Goal: Transaction & Acquisition: Purchase product/service

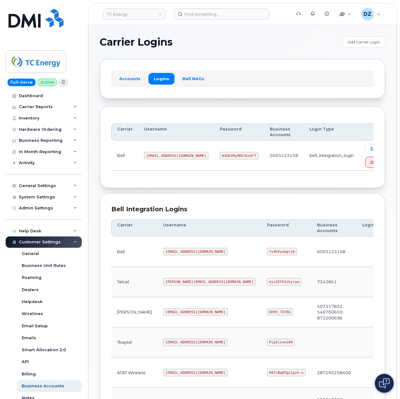
scroll to position [170, 0]
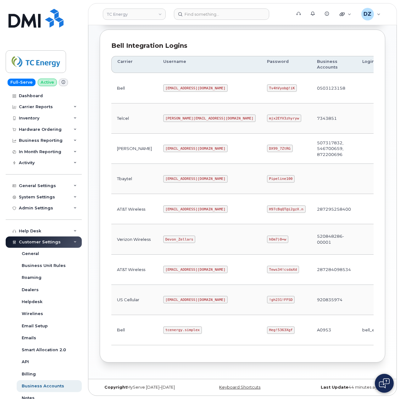
click at [267, 329] on code "Heg!5363Xgf" at bounding box center [281, 330] width 28 height 8
click at [267, 326] on code "Heg!5363Xgf" at bounding box center [281, 330] width 28 height 8
copy code "Heg!5363Xgf"
click at [283, 36] on div "Bell Integration Logins Carrier Username Password Business Accounts Login Type …" at bounding box center [242, 196] width 285 height 333
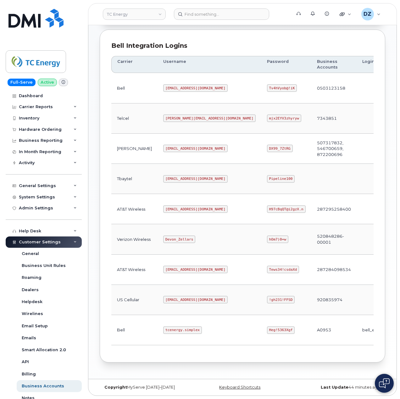
click at [163, 328] on code "tcenergy.simplex" at bounding box center [182, 330] width 39 height 8
click at [163, 207] on code "tcenergy@myserve.ca" at bounding box center [195, 209] width 64 height 8
click at [181, 205] on code "tcenergy@myserve.ca" at bounding box center [195, 209] width 64 height 8
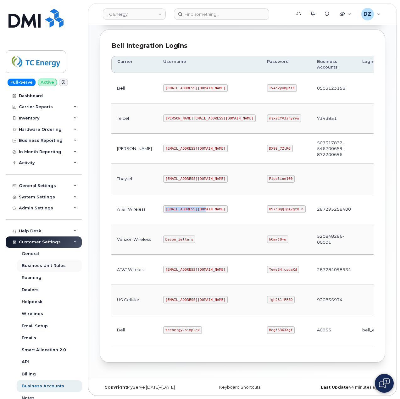
copy code "tcenergy@myserve.ca"
click at [267, 205] on code "H97cBqQT@i2gzX.n" at bounding box center [286, 209] width 39 height 8
click at [267, 207] on code "H97cBqQT@i2gzX.n" at bounding box center [286, 209] width 39 height 8
copy code "H97cBqQT@i2gzX.n"
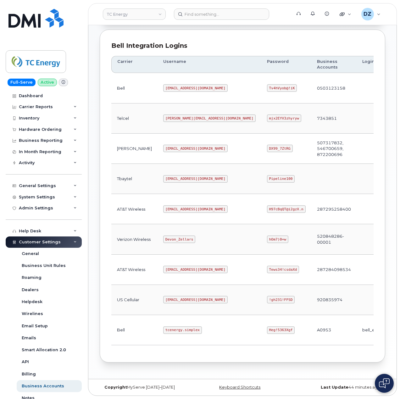
click at [267, 328] on code "Heg!5363Xgf" at bounding box center [281, 330] width 28 height 8
click at [267, 329] on code "Heg!5363Xgf" at bounding box center [281, 330] width 28 height 8
copy code "Heg!5363Xgf"
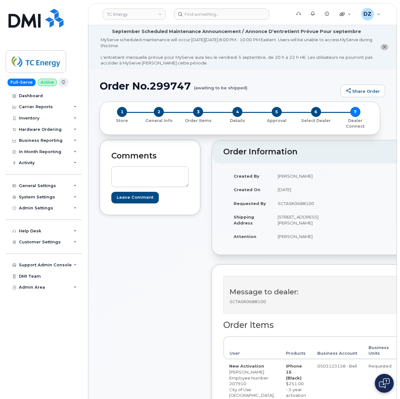
scroll to position [209, 0]
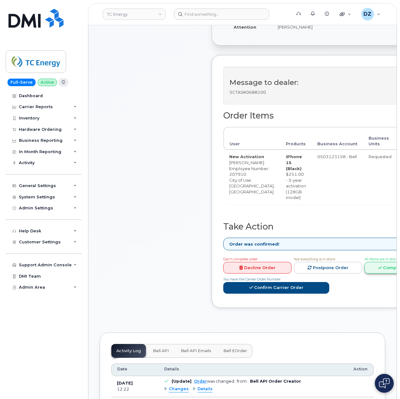
click at [377, 273] on link "Complete Order" at bounding box center [398, 268] width 68 height 12
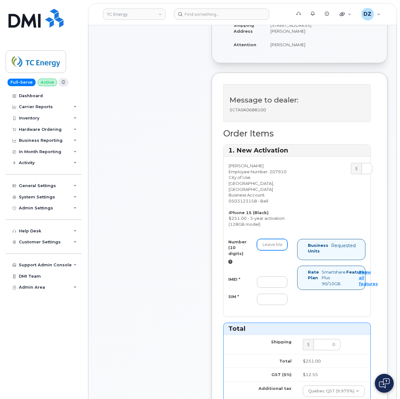
click at [264, 250] on input "Number (10 digits)" at bounding box center [272, 244] width 30 height 11
paste input "5142295848"
type input "5142295848"
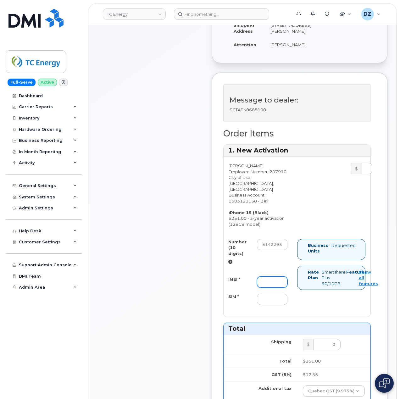
click at [273, 288] on input "IMEI *" at bounding box center [272, 281] width 30 height 11
paste input "355700858988120"
type input "355700858988120"
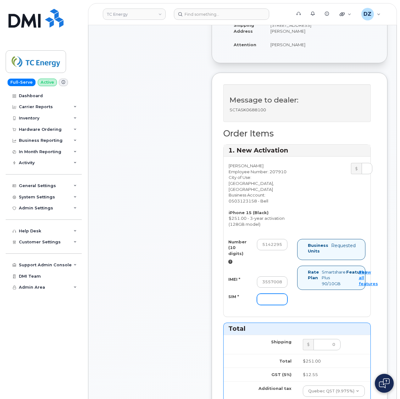
drag, startPoint x: 274, startPoint y: 310, endPoint x: 270, endPoint y: 309, distance: 4.2
click at [274, 305] on input "SIM *" at bounding box center [272, 299] width 30 height 11
paste input "89302610207734814822"
type input "89302610207734814822"
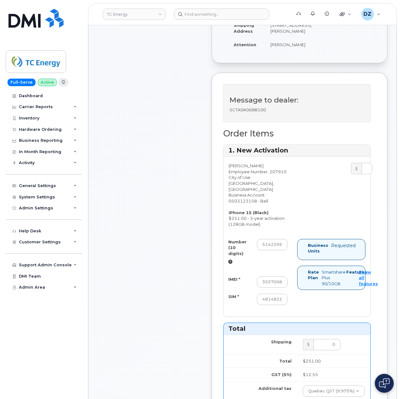
click at [150, 281] on div "Comments Leave Comment" at bounding box center [150, 311] width 101 height 760
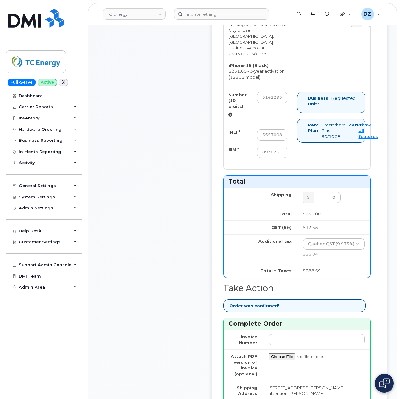
scroll to position [503, 0]
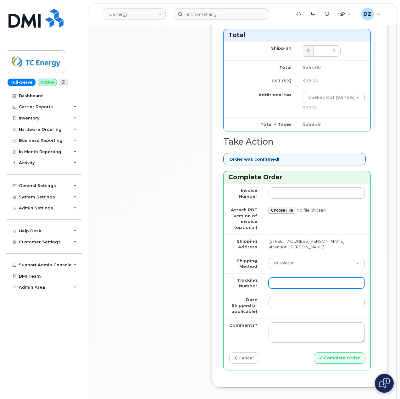
click at [302, 289] on input "Tracking Number" at bounding box center [316, 282] width 96 height 11
paste input "520038484892"
type input "520038484892"
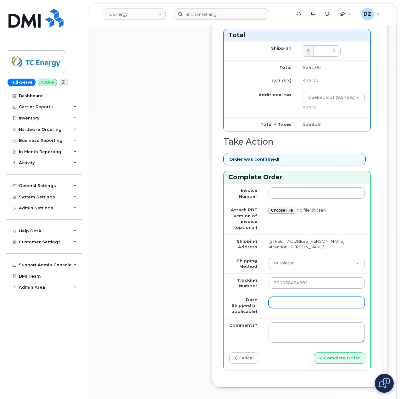
click at [287, 308] on input "Date Shipped (if applicable)" at bounding box center [316, 302] width 96 height 11
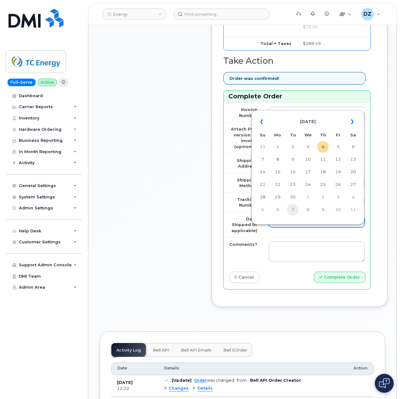
scroll to position [587, 0]
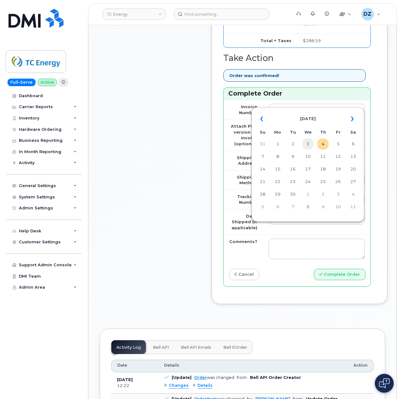
click at [311, 143] on td "3" at bounding box center [307, 143] width 11 height 11
type input "2025-09-03"
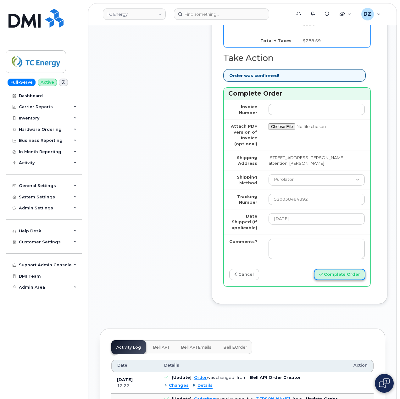
click at [340, 280] on button "Complete Order" at bounding box center [340, 275] width 52 height 12
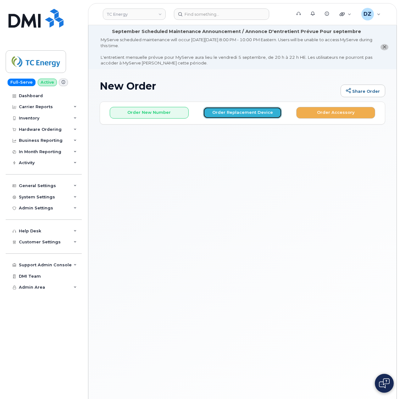
click at [242, 114] on button "Order Replacement Device" at bounding box center [242, 113] width 79 height 12
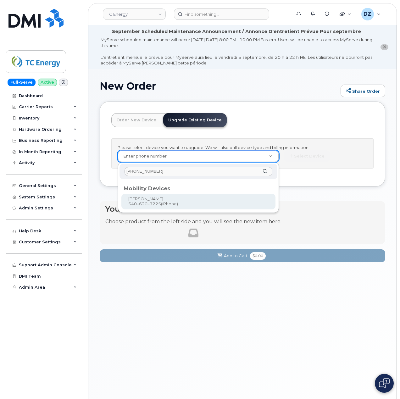
type input "540-620-7225"
type input "673551"
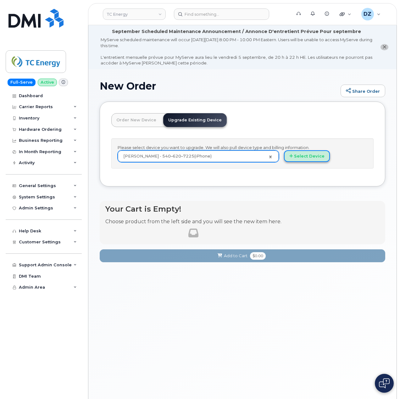
click at [308, 155] on button "Select Device" at bounding box center [307, 156] width 46 height 12
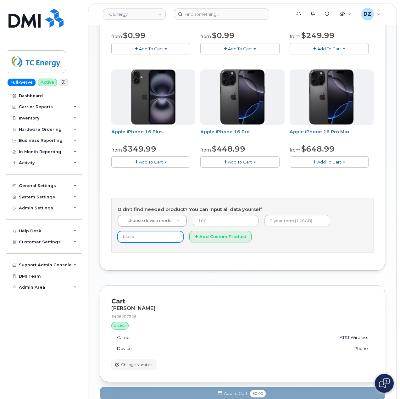
scroll to position [214, 0]
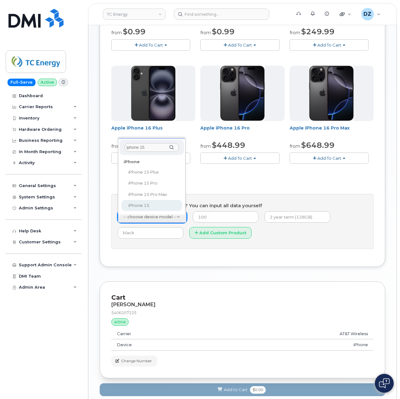
type input "iphone 15"
select select "3031"
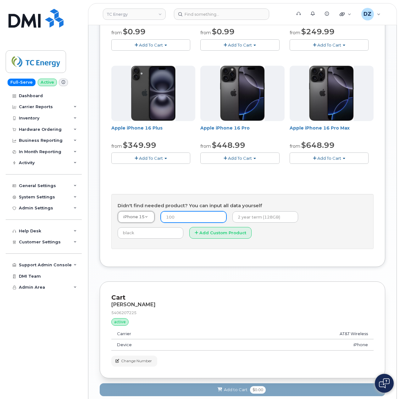
click at [176, 218] on input "number" at bounding box center [194, 216] width 66 height 11
type input "14.99"
click at [243, 221] on input "text" at bounding box center [265, 216] width 66 height 11
click at [282, 219] on input "2 year term, 128GB" at bounding box center [265, 216] width 66 height 11
paste input "SCTASK0689257"
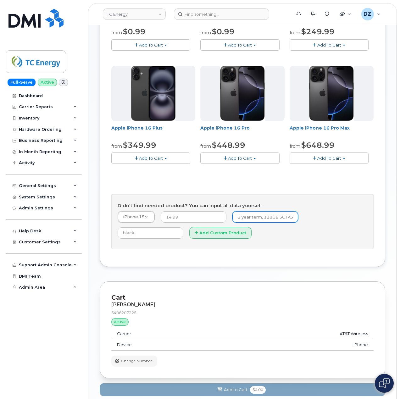
scroll to position [0, 28]
type input "2 year term, 128GB SCTASK0689257"
click at [238, 240] on form "iPhone 15 -- choose device model -- Aircard Huawei E303c Aircard Huawei E5220 M…" at bounding box center [243, 227] width 250 height 32
click at [183, 227] on input "text" at bounding box center [151, 232] width 66 height 11
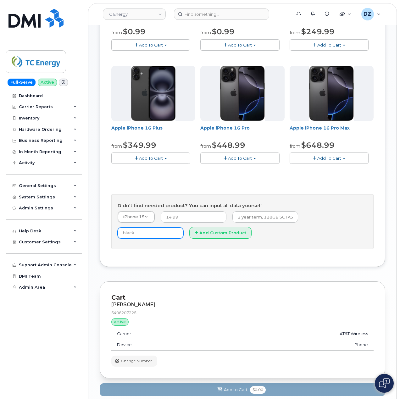
type input "Black"
click at [189, 235] on button "Add Custom Product" at bounding box center [220, 233] width 62 height 12
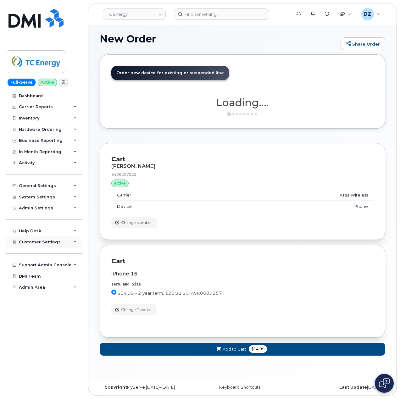
scroll to position [48, 0]
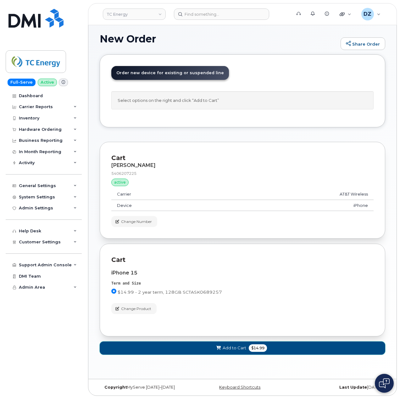
click at [238, 349] on span "Add to Cart" at bounding box center [235, 348] width 24 height 6
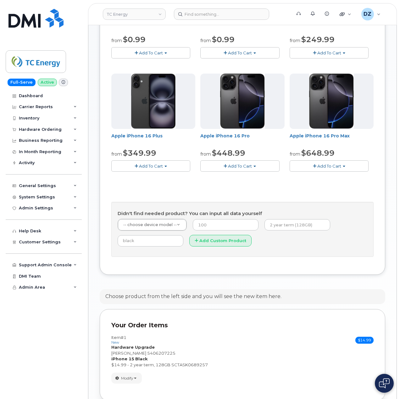
scroll to position [215, 0]
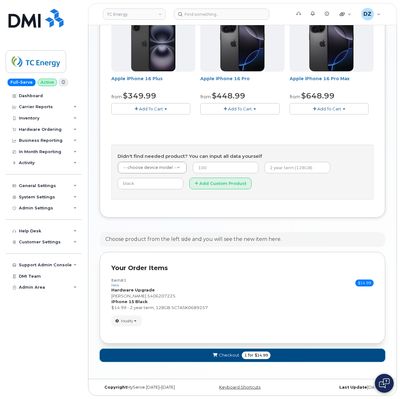
click at [257, 356] on span "$14.99" at bounding box center [261, 355] width 13 height 6
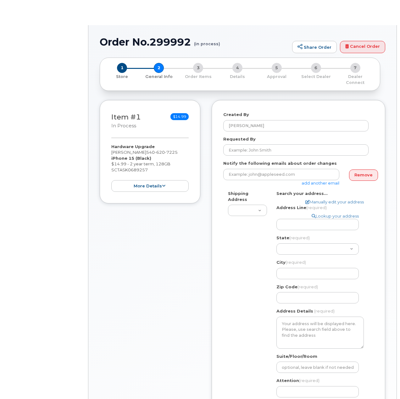
select select
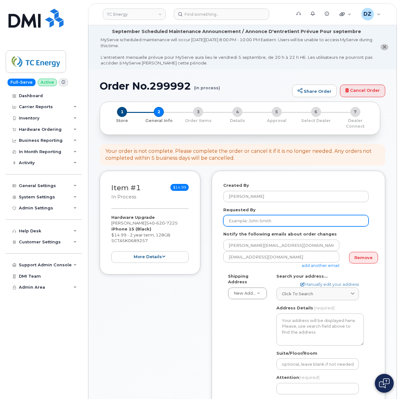
click at [260, 216] on input "Requested By" at bounding box center [295, 220] width 145 height 11
paste input "SCTASK0689257"
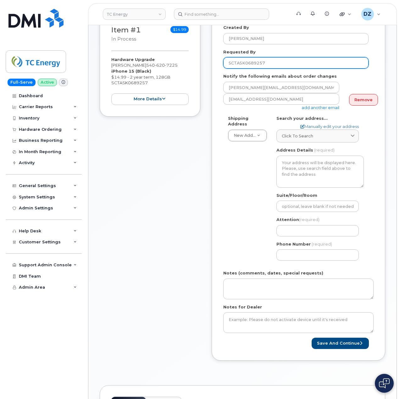
scroll to position [168, 0]
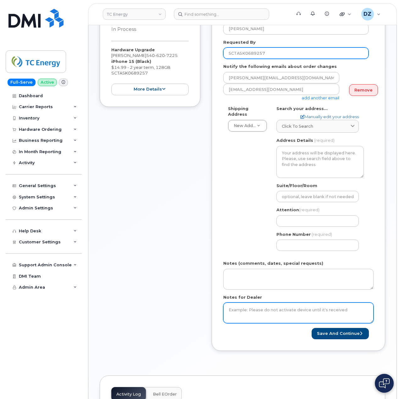
type input "SCTASK0689257"
click at [248, 308] on textarea "Notes for Dealer" at bounding box center [298, 312] width 150 height 21
paste textarea "SCTASK0689257"
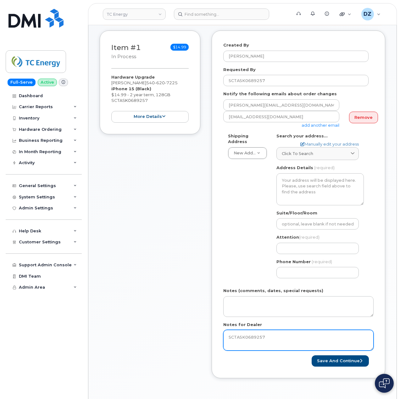
scroll to position [126, 0]
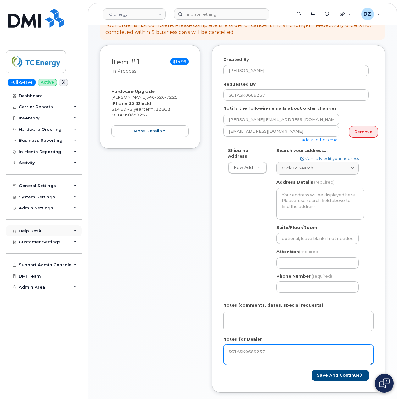
type textarea "SCTASK0689257"
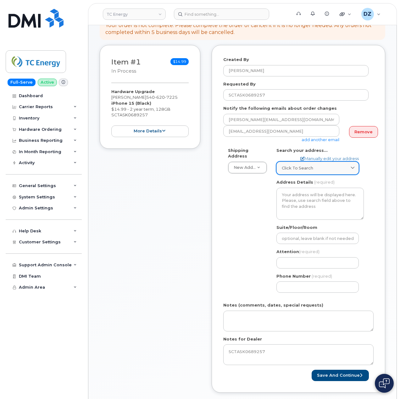
click at [321, 165] on div "Click to search" at bounding box center [318, 168] width 72 height 6
paste input "[STREET_ADDRESS][PERSON_NAME]"
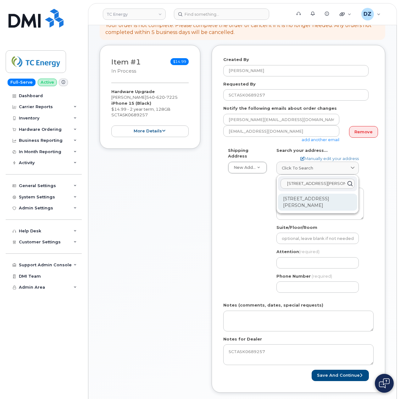
type input "[STREET_ADDRESS][PERSON_NAME]"
click at [301, 197] on div "[STREET_ADDRESS][PERSON_NAME]" at bounding box center [317, 202] width 79 height 17
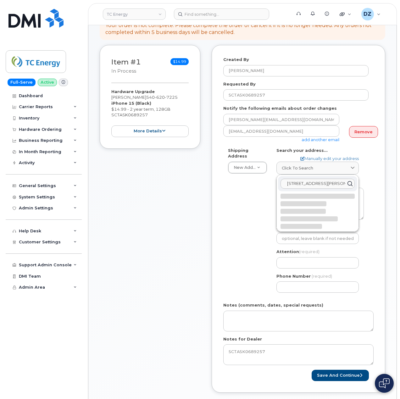
select select
type textarea "[STREET_ADDRESS][PERSON_NAME]"
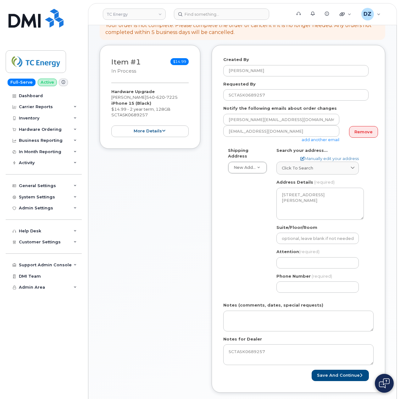
click at [225, 211] on div "Shipping Address New Address New Address [STREET_ADDRESS][GEOGRAPHIC_DATA][US_S…" at bounding box center [295, 222] width 145 height 150
click at [301, 259] on input "Attention (required)" at bounding box center [317, 262] width 82 height 11
paste input "[PERSON_NAME]"
type input "[PERSON_NAME]"
select select
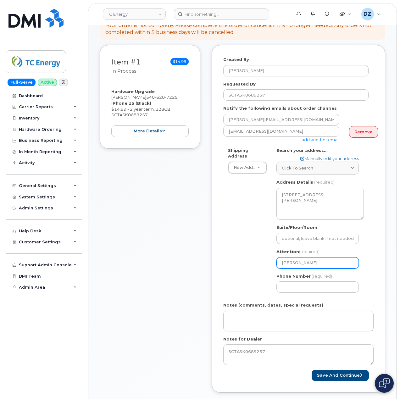
type input "[PERSON_NAME]"
click at [205, 266] on div "Item #1 in process $14.99 Hardware Upgrade [PERSON_NAME] [PHONE_NUMBER] iPhone …" at bounding box center [242, 223] width 285 height 357
click at [311, 282] on input "Phone Number" at bounding box center [317, 286] width 82 height 11
type input "513354115"
select select
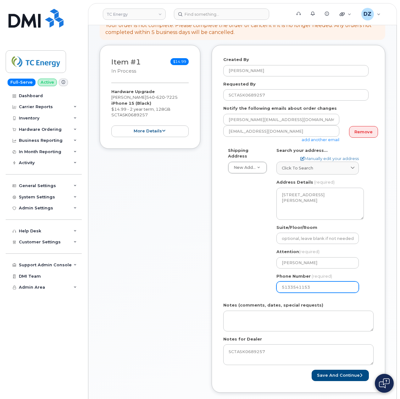
type input "5133541153"
click at [247, 277] on div "Shipping Address New Address New Address [STREET_ADDRESS][GEOGRAPHIC_DATA][US_S…" at bounding box center [295, 222] width 145 height 150
click at [337, 370] on button "Save and Continue" at bounding box center [340, 376] width 57 height 12
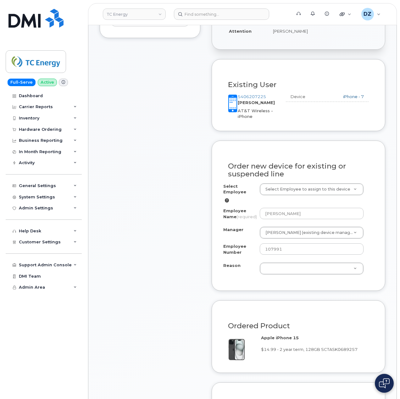
scroll to position [251, 0]
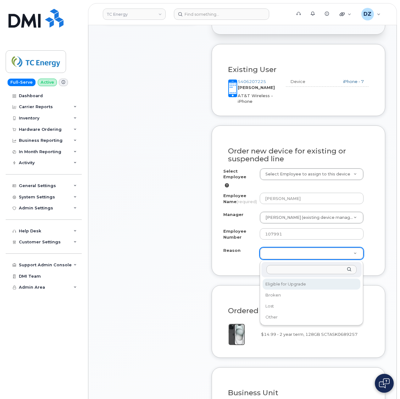
select select "eligible_for_upgrade"
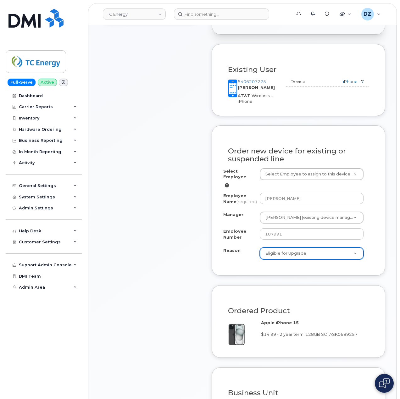
scroll to position [419, 0]
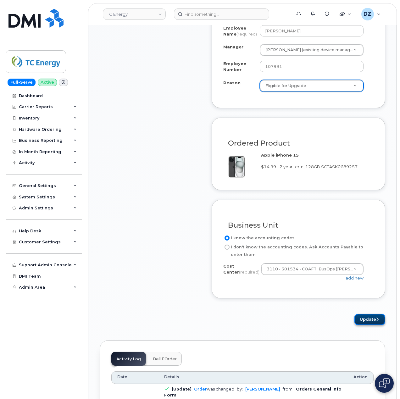
click at [374, 323] on button "Update" at bounding box center [369, 320] width 31 height 12
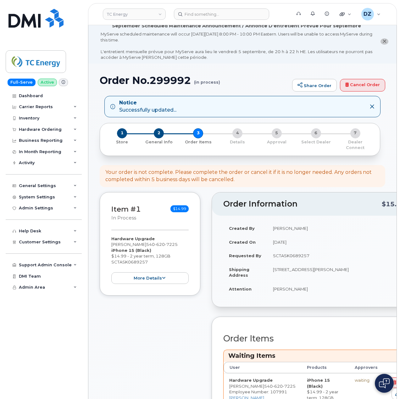
scroll to position [251, 0]
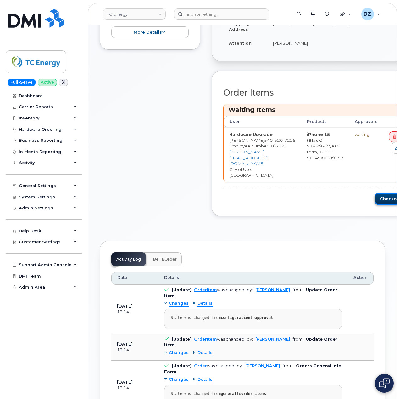
click at [386, 193] on button "Checkout" at bounding box center [392, 199] width 36 height 12
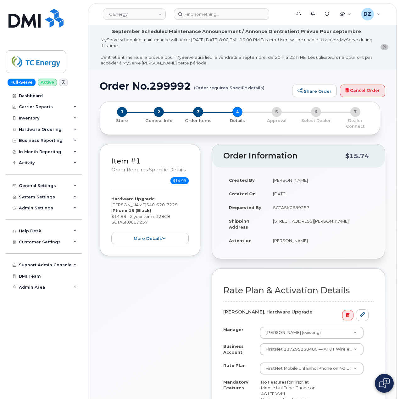
scroll to position [168, 0]
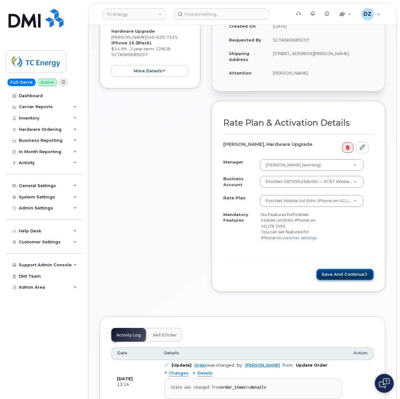
click at [349, 273] on button "Save and Continue" at bounding box center [344, 275] width 57 height 12
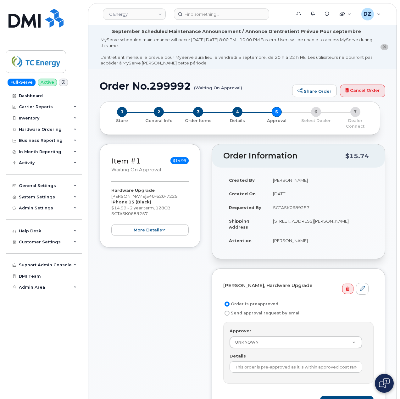
click at [287, 202] on td "SCTASK0689257" at bounding box center [320, 208] width 106 height 14
copy td "SCTASK0689257"
click at [282, 365] on input "This order is pre-approved as it is within approved cost range." at bounding box center [295, 366] width 133 height 11
click at [281, 365] on input "This order is pre-approved as it is within approved cost range." at bounding box center [295, 366] width 133 height 11
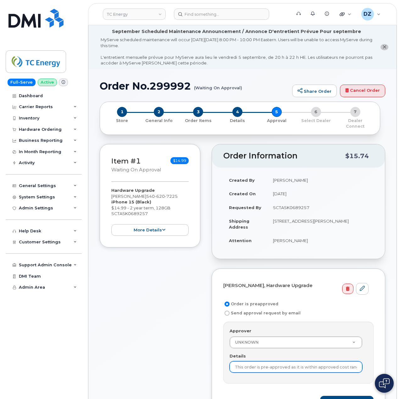
click at [281, 365] on input "This order is pre-approved as it is within approved cost range." at bounding box center [295, 366] width 133 height 11
paste input "SCTASK0689257"
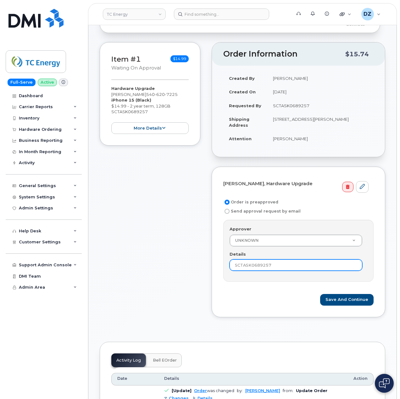
scroll to position [126, 0]
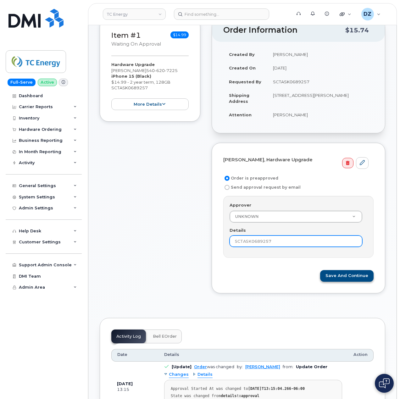
type input "SCTASK0689257"
click at [357, 276] on button "Save and Continue" at bounding box center [346, 276] width 53 height 12
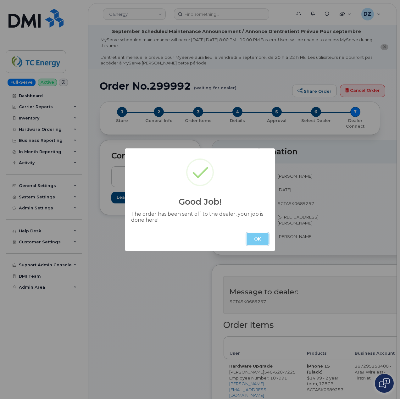
click at [259, 237] on button "OK" at bounding box center [257, 239] width 22 height 13
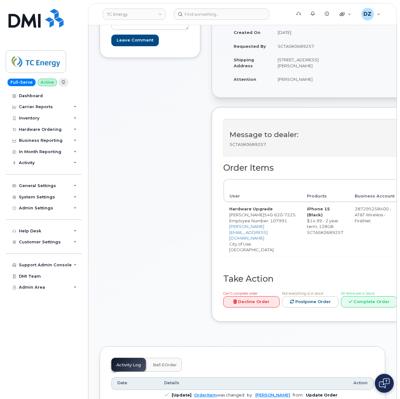
scroll to position [209, 0]
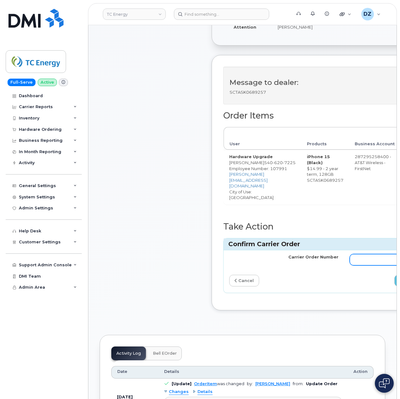
click at [361, 254] on input "Carrier Order Number" at bounding box center [404, 259] width 109 height 11
paste input "10-173353142814813"
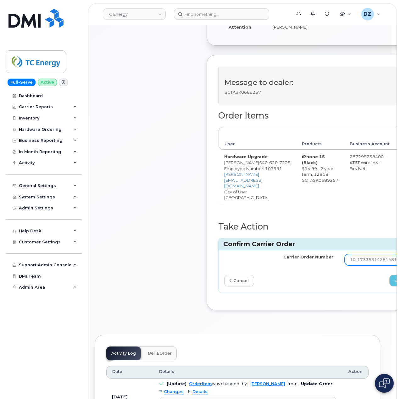
type input "10-173353142814813"
click at [395, 279] on icon "submit" at bounding box center [396, 281] width 3 height 4
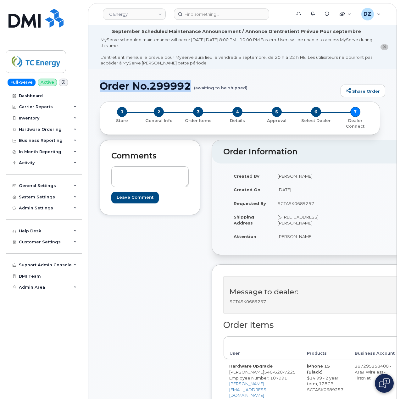
drag, startPoint x: 101, startPoint y: 87, endPoint x: 189, endPoint y: 91, distance: 87.8
click at [189, 91] on h1 "Order No.299992 (awaiting to be shipped)" at bounding box center [219, 85] width 238 height 11
copy h1 "Order No.299992"
click at [57, 129] on div "Hardware Ordering" at bounding box center [40, 129] width 43 height 5
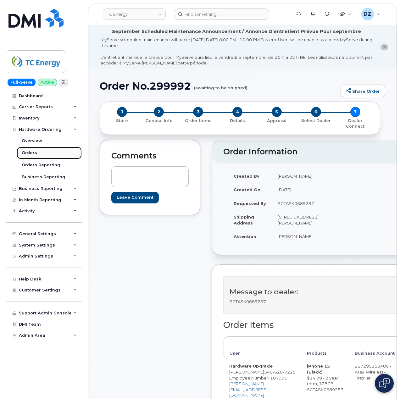
click at [47, 153] on link "Orders" at bounding box center [49, 153] width 65 height 12
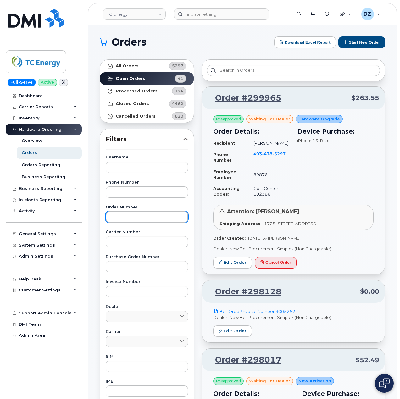
click at [138, 219] on input "text" at bounding box center [147, 216] width 82 height 11
paste input "299965"
type input "299965"
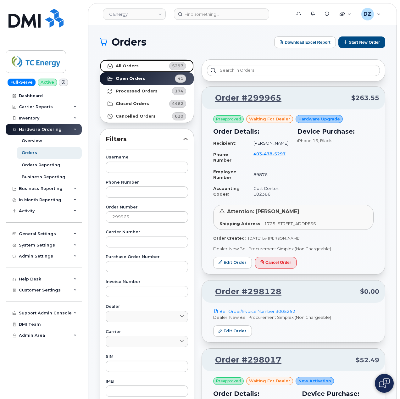
click at [149, 67] on link "All Orders 5297" at bounding box center [147, 66] width 94 height 13
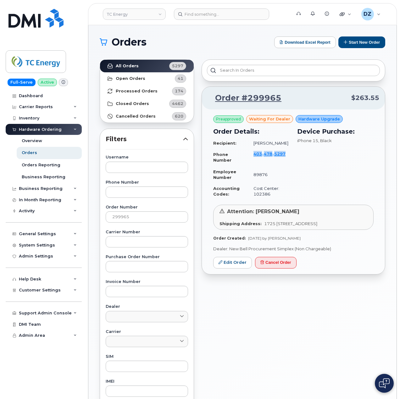
drag, startPoint x: 288, startPoint y: 155, endPoint x: 252, endPoint y: 156, distance: 35.9
click at [252, 156] on td "403 478 5297" at bounding box center [269, 157] width 42 height 18
copy span "403 478 5297"
drag, startPoint x: 261, startPoint y: 224, endPoint x: 296, endPoint y: 223, distance: 35.2
click at [296, 223] on span "1725 47 Ave SW CALGARY AB T2T 2S3 CANADA" at bounding box center [290, 223] width 53 height 5
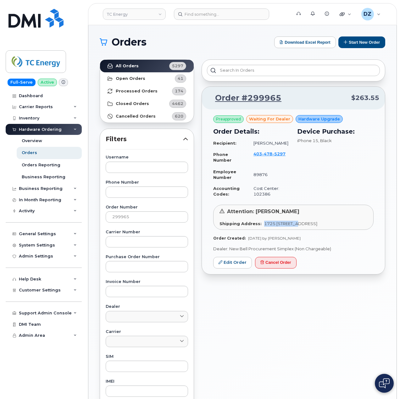
copy span "1725 47 Ave SW"
click at [306, 224] on span "1725 47 Ave SW CALGARY AB T2T 2S3 CANADA" at bounding box center [290, 223] width 53 height 5
click at [317, 223] on span "1725 47 Ave SW CALGARY AB T2T 2S3 CANADA" at bounding box center [290, 223] width 53 height 5
click at [317, 225] on span "1725 47 Ave SW CALGARY AB T2T 2S3 CANADA" at bounding box center [290, 223] width 53 height 5
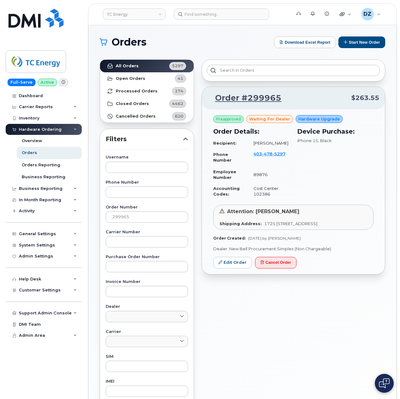
click at [317, 225] on span "1725 47 Ave SW CALGARY AB T2T 2S3 CANADA" at bounding box center [290, 223] width 53 height 5
click at [317, 224] on span "1725 47 Ave SW CALGARY AB T2T 2S3 CANADA" at bounding box center [290, 223] width 53 height 5
copy span "T2T 2S3"
click at [258, 142] on td "Dennis Siemak" at bounding box center [269, 143] width 42 height 11
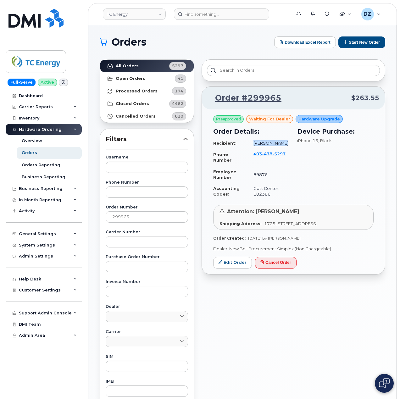
click at [282, 140] on td "Dennis Siemak" at bounding box center [269, 143] width 42 height 11
copy td "Dennis Siemak"
drag, startPoint x: 287, startPoint y: 154, endPoint x: 255, endPoint y: 157, distance: 32.2
click at [255, 157] on td "403 478 5297" at bounding box center [269, 157] width 42 height 18
copy span "403 478 5297"
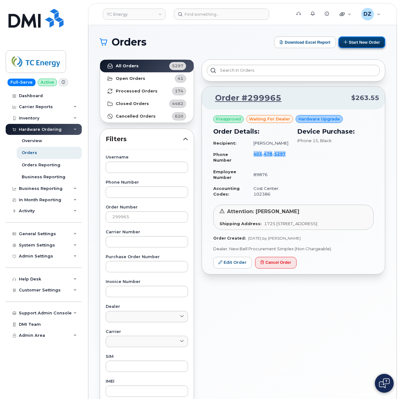
click at [350, 44] on button "Start New Order" at bounding box center [361, 42] width 47 height 12
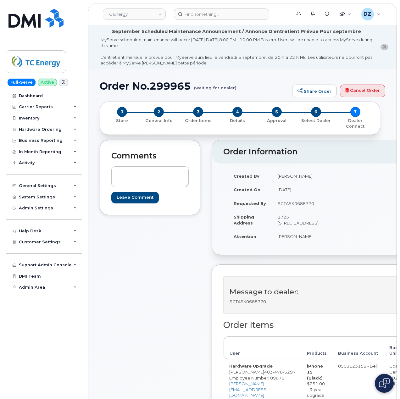
click at [296, 196] on td "SCTASK0688770" at bounding box center [303, 203] width 63 height 14
copy td "SCTASK0688770"
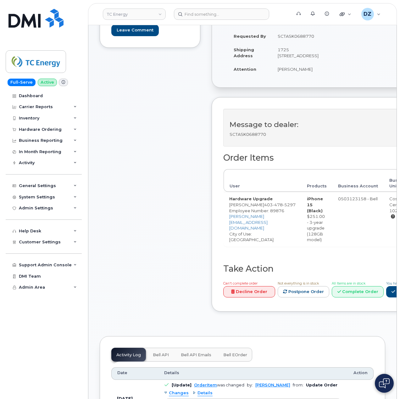
scroll to position [168, 0]
click at [391, 292] on icon at bounding box center [392, 291] width 3 height 4
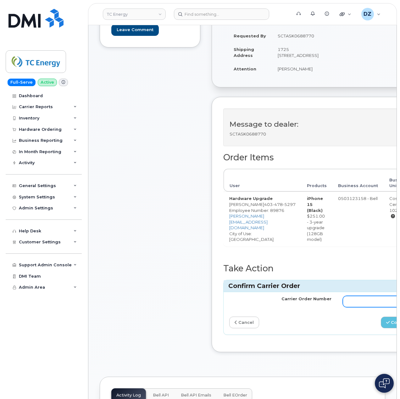
click at [363, 301] on input "Carrier Order Number" at bounding box center [394, 301] width 102 height 11
paste input "3012797"
type input "3012797"
click at [322, 321] on div "cancel" at bounding box center [280, 323] width 113 height 12
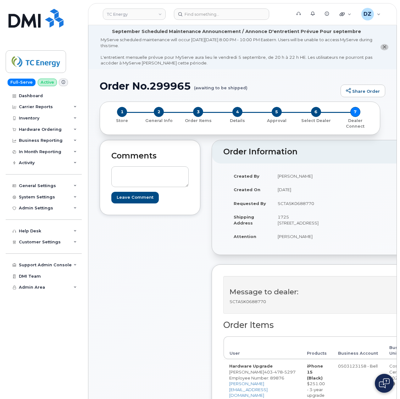
click at [202, 264] on div "Comments Leave Comment Order Information $263.55 Created By Devon Zellars Creat…" at bounding box center [242, 323] width 285 height 367
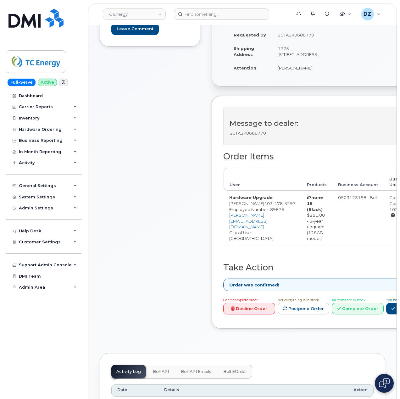
scroll to position [168, 0]
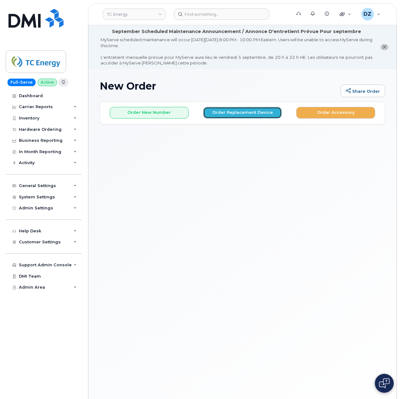
click at [229, 111] on button "Order Replacement Device" at bounding box center [242, 113] width 79 height 12
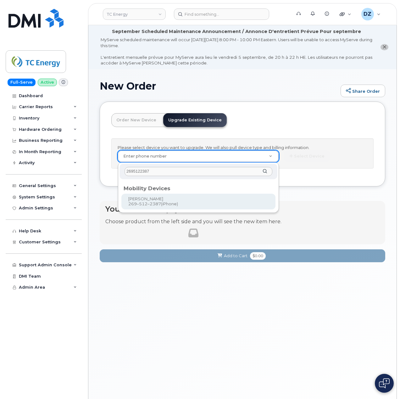
type input "2695122387"
type input "670266"
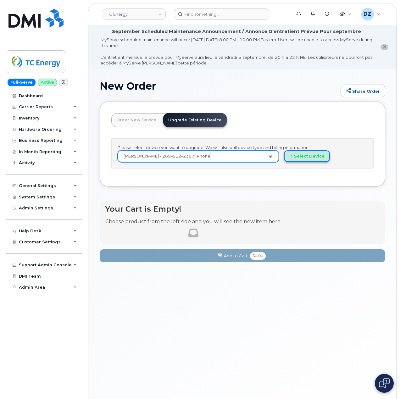
click at [307, 158] on button "Select Device" at bounding box center [307, 156] width 46 height 12
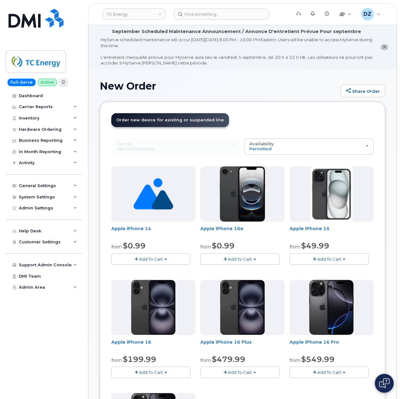
scroll to position [42, 0]
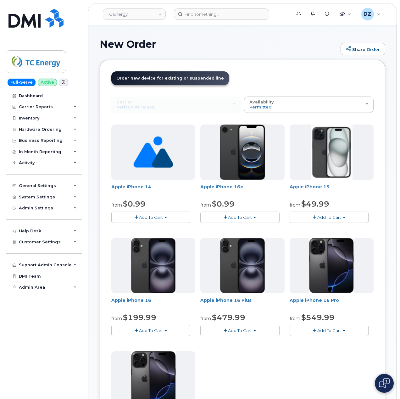
drag, startPoint x: 320, startPoint y: 226, endPoint x: 321, endPoint y: 223, distance: 3.2
click at [320, 226] on div "Apple iPhone 14 from $0.99 Add To Cart $0.99 - 2 Year Upgrade (128 GB) $100.99 …" at bounding box center [242, 291] width 262 height 334
click at [323, 220] on button "Add To Cart" at bounding box center [329, 217] width 79 height 11
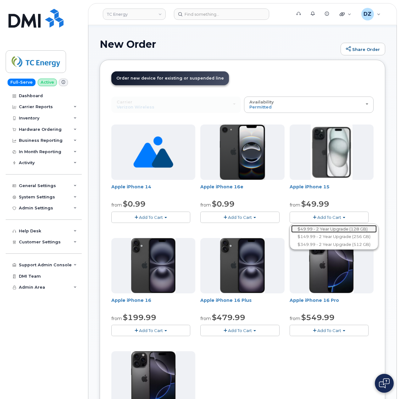
click at [331, 228] on link "$49.99 - 2 Year Upgrade (128 GB)" at bounding box center [334, 229] width 86 height 8
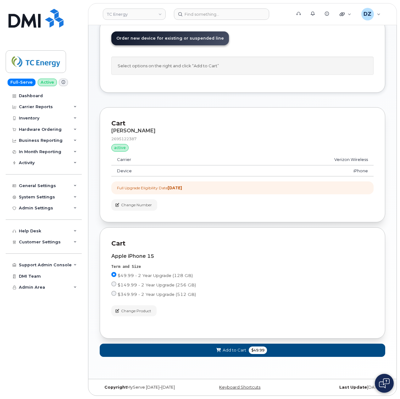
scroll to position [86, 0]
click at [246, 347] on button "Add to Cart $49.99" at bounding box center [242, 350] width 285 height 13
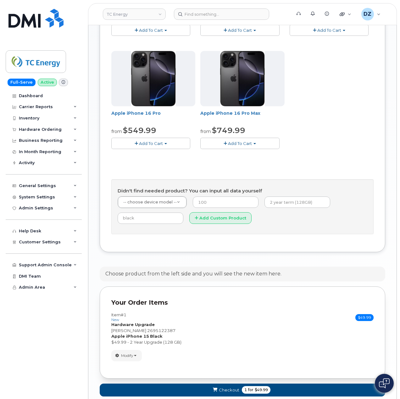
scroll to position [379, 0]
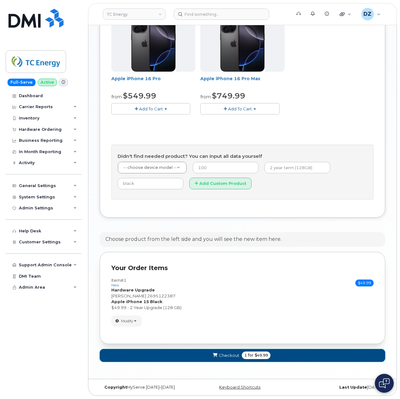
click at [243, 356] on span "1 for $49.99" at bounding box center [256, 355] width 29 height 8
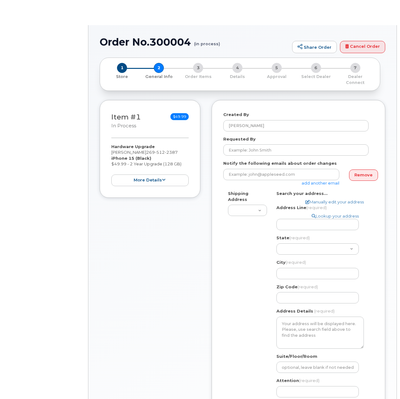
select select
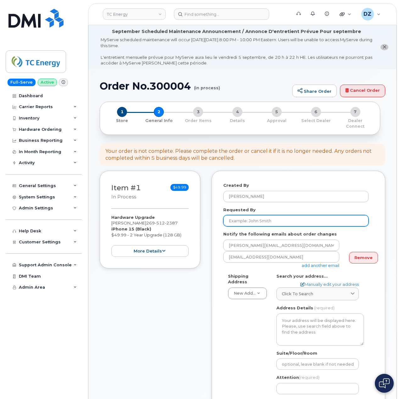
click at [263, 218] on input "Requested By" at bounding box center [295, 220] width 145 height 11
paste input "SCTASK0689270"
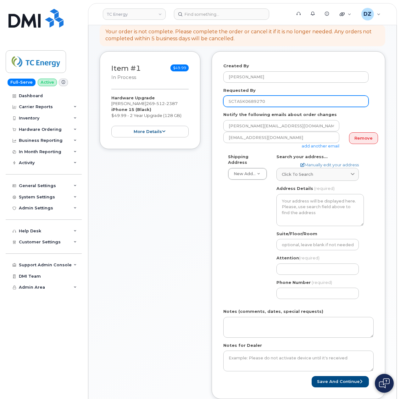
scroll to position [209, 0]
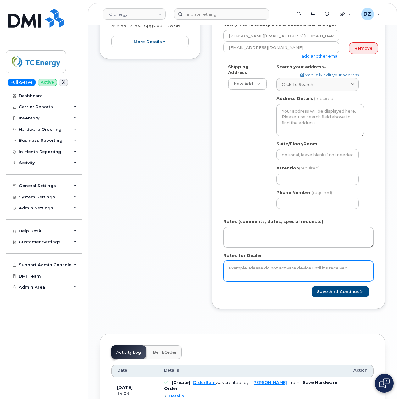
type input "SCTASK0689270"
click at [254, 266] on textarea "Notes for Dealer" at bounding box center [298, 271] width 150 height 21
paste textarea "SCTASK0689270"
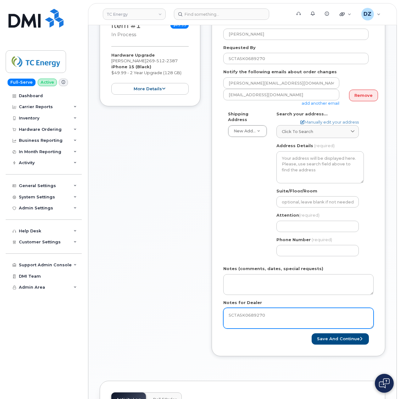
scroll to position [126, 0]
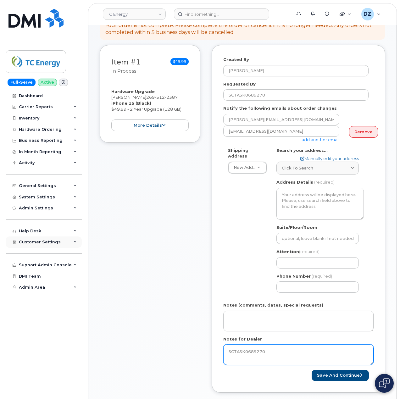
type textarea "SCTASK0689270"
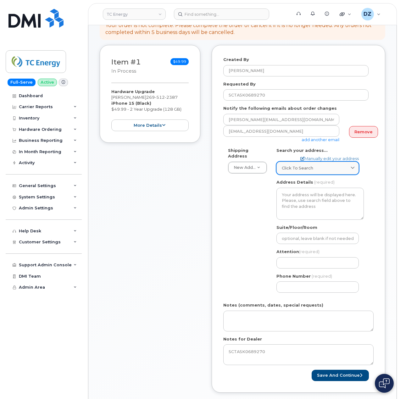
click at [311, 165] on span "Click to search" at bounding box center [297, 168] width 31 height 6
paste input "4193 134th Ave"
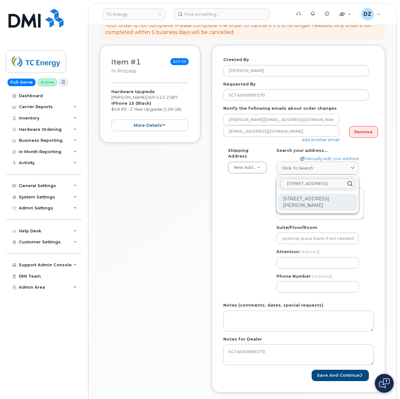
type input "4193 134th Ave"
click at [304, 194] on div "4193 134th Ave Hamilton MI 49419-8545" at bounding box center [317, 202] width 79 height 17
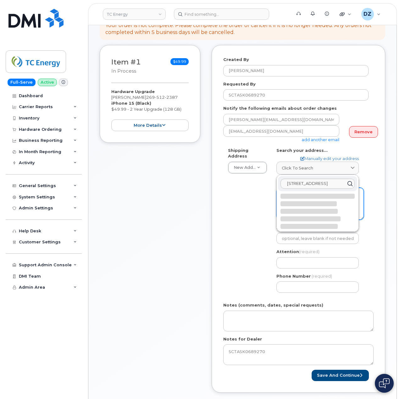
select select
type textarea "4193 134th Ave HAMILTON MI 49419-8545 UNITED STATES"
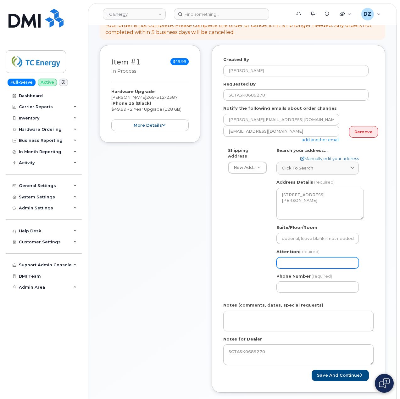
click at [290, 257] on input "Attention (required)" at bounding box center [317, 262] width 82 height 11
paste input "Adam Boyette"
type input "Adam Boyette"
select select
type input "Adam Boyette"
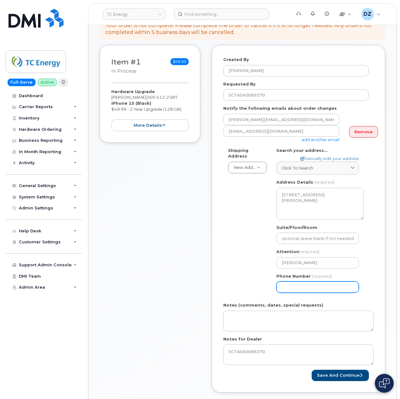
click at [290, 283] on input "Phone Number" at bounding box center [317, 286] width 82 height 11
type input "513354115"
select select
type input "5133541153"
click at [256, 255] on div "Shipping Address New Address New Address 10255 S Washington Ave 117 Kohen Dr 18…" at bounding box center [295, 222] width 145 height 150
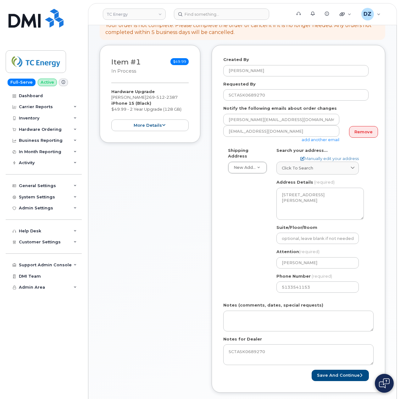
scroll to position [168, 0]
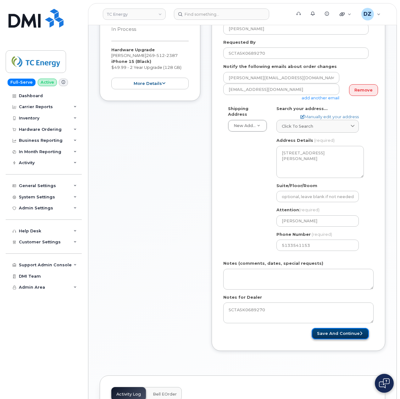
click at [345, 329] on button "Save and Continue" at bounding box center [340, 334] width 57 height 12
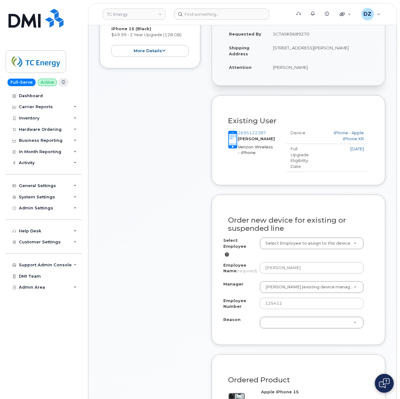
scroll to position [251, 0]
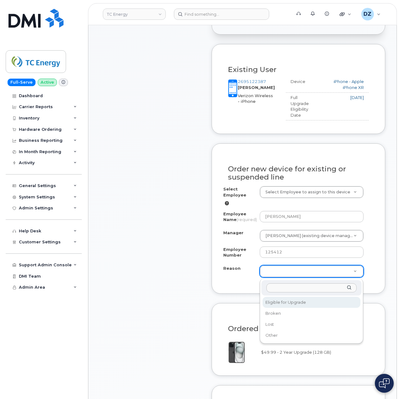
select select "eligible_for_upgrade"
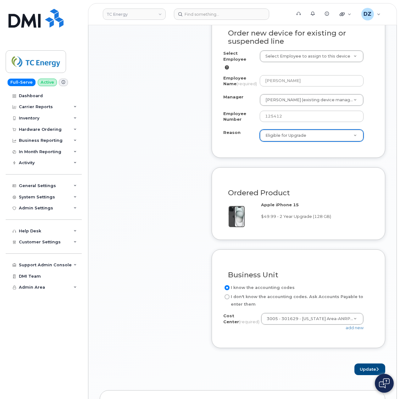
scroll to position [419, 0]
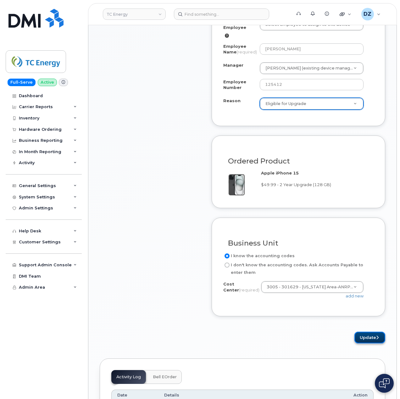
click at [371, 340] on button "Update" at bounding box center [369, 338] width 31 height 12
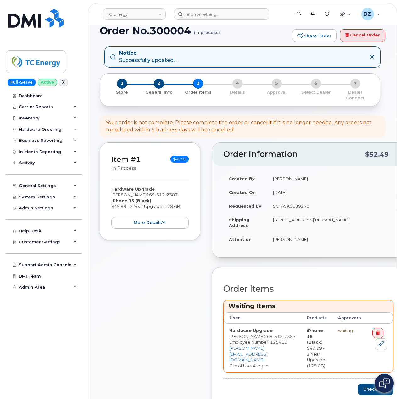
scroll to position [168, 0]
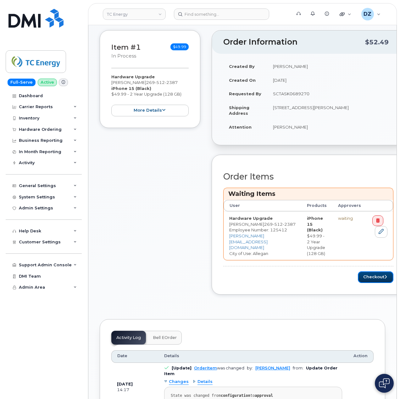
drag, startPoint x: 362, startPoint y: 275, endPoint x: 309, endPoint y: 276, distance: 52.2
click at [362, 275] on button "Checkout" at bounding box center [376, 277] width 36 height 12
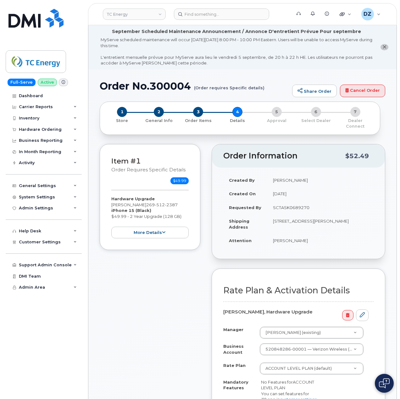
click at [120, 84] on h1 "Order No.300004 (Order requires Specific details)" at bounding box center [194, 85] width 189 height 11
drag, startPoint x: 120, startPoint y: 84, endPoint x: 149, endPoint y: 87, distance: 28.8
click at [120, 83] on h1 "Order No.300004 (Order requires Specific details)" at bounding box center [194, 85] width 189 height 11
click at [166, 88] on h1 "Order No.300004 (Order requires Specific details)" at bounding box center [194, 85] width 189 height 11
copy h1 "Order No.300004"
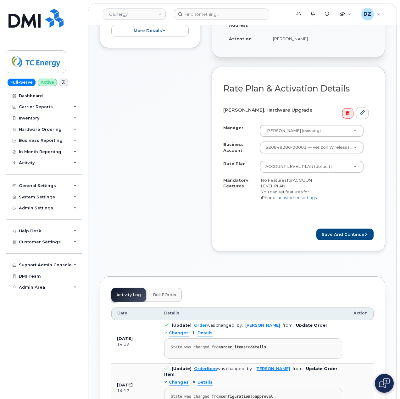
scroll to position [209, 0]
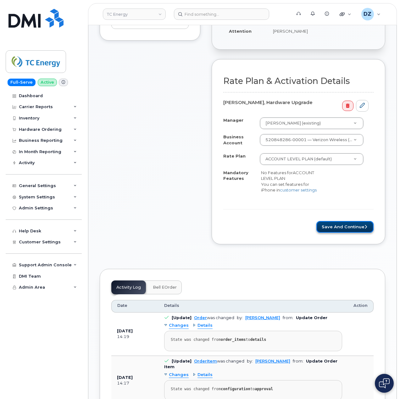
click at [332, 226] on button "Save and Continue" at bounding box center [344, 227] width 57 height 12
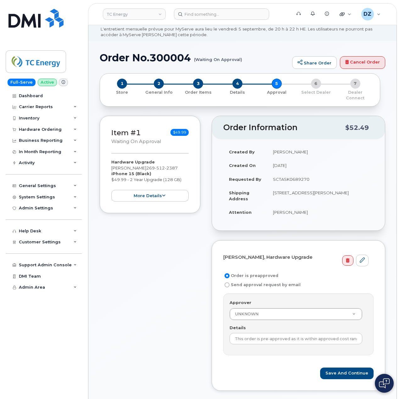
scroll to position [42, 0]
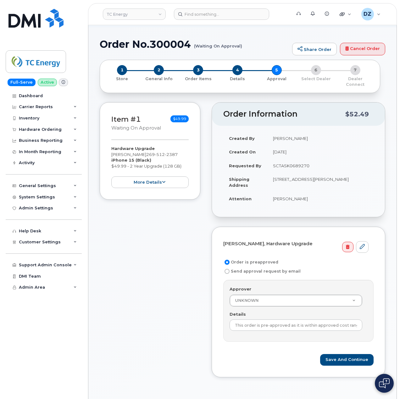
click at [296, 159] on td "SCTASK0689270" at bounding box center [320, 166] width 106 height 14
copy td "SCTASK0689270"
click at [305, 319] on input "This order is pre-approved as it is within approved cost range." at bounding box center [295, 324] width 133 height 11
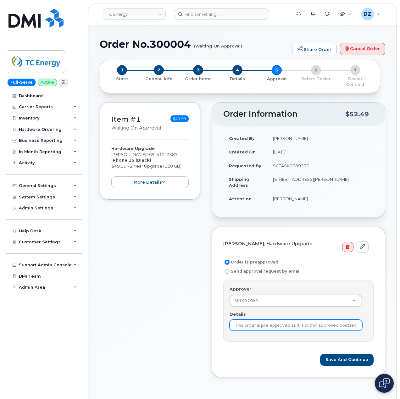
click at [305, 319] on input "This order is pre-approved as it is within approved cost range." at bounding box center [295, 324] width 133 height 11
paste input "SCTASK0689270"
type input "SCTASK0689270"
click at [219, 336] on div "Adam Boyette, Hardware Upgrade Order is preapproved Send approval request by em…" at bounding box center [299, 302] width 174 height 151
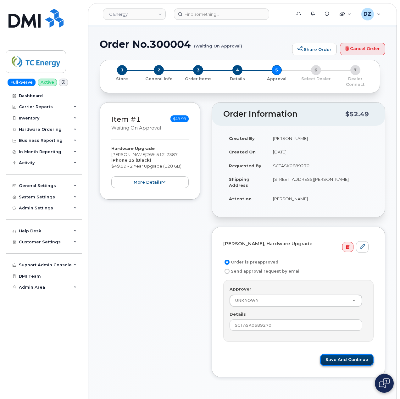
click at [356, 355] on button "Save and Continue" at bounding box center [346, 360] width 53 height 12
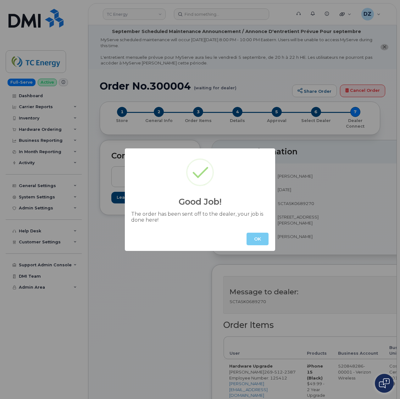
click at [262, 237] on button "OK" at bounding box center [257, 239] width 22 height 13
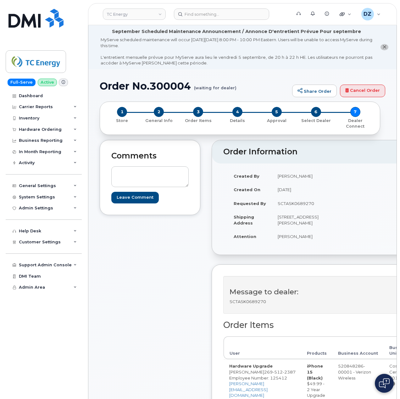
scroll to position [168, 0]
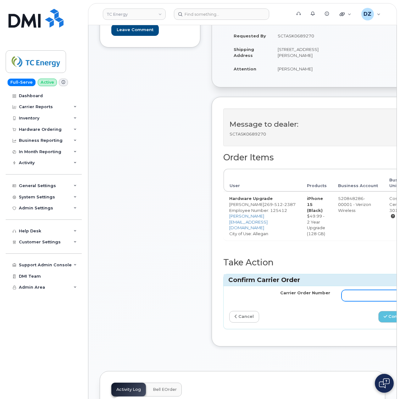
click at [353, 299] on input "Carrier Order Number" at bounding box center [391, 295] width 101 height 11
paste input "MB3000591661675"
type input "MB3000591661675"
click at [329, 323] on div "cancel" at bounding box center [280, 317] width 112 height 12
click at [384, 318] on icon "submit" at bounding box center [385, 316] width 3 height 4
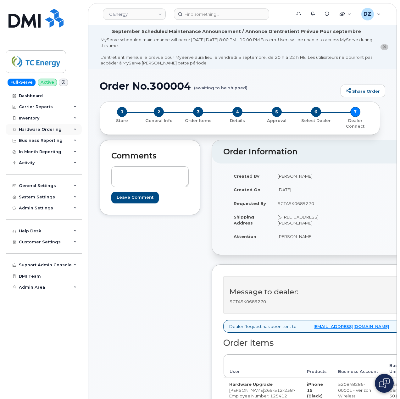
click at [48, 129] on div "Hardware Ordering" at bounding box center [40, 129] width 43 height 5
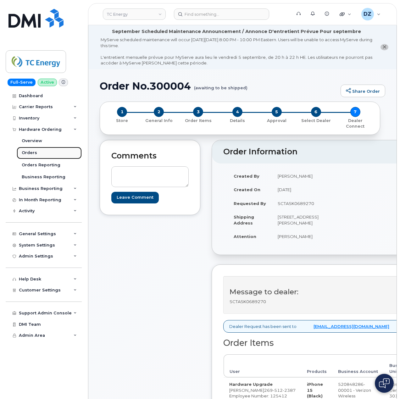
click at [53, 154] on link "Orders" at bounding box center [49, 153] width 65 height 12
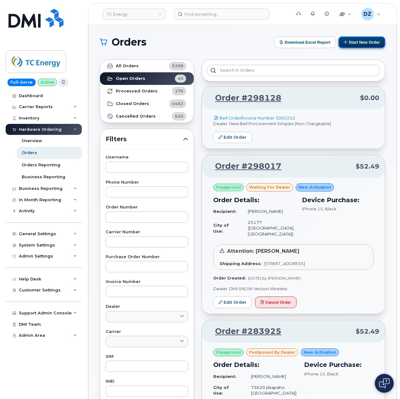
click at [353, 40] on button "Start New Order" at bounding box center [361, 42] width 47 height 12
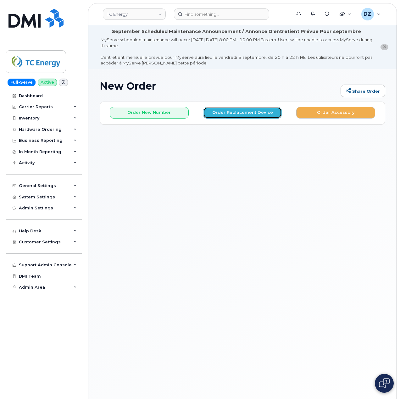
click at [234, 111] on button "Order Replacement Device" at bounding box center [242, 113] width 79 height 12
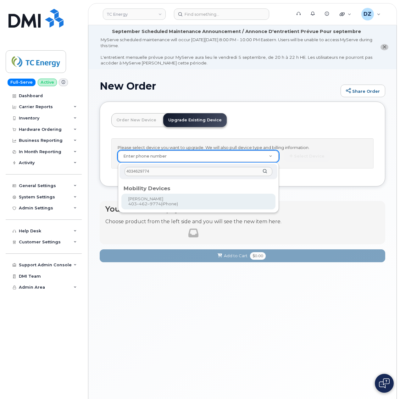
type input "4034629774"
type input "558468"
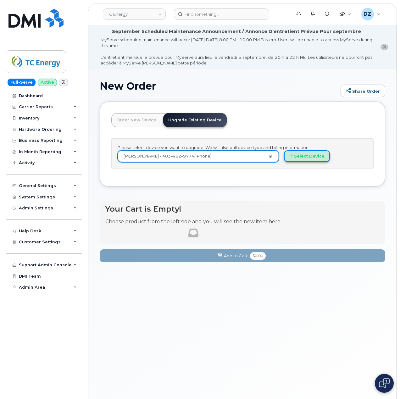
click at [304, 156] on button "Select Device" at bounding box center [307, 156] width 46 height 12
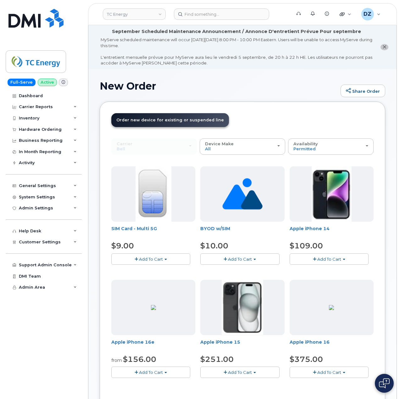
click at [235, 372] on span "Add To Cart" at bounding box center [240, 372] width 24 height 5
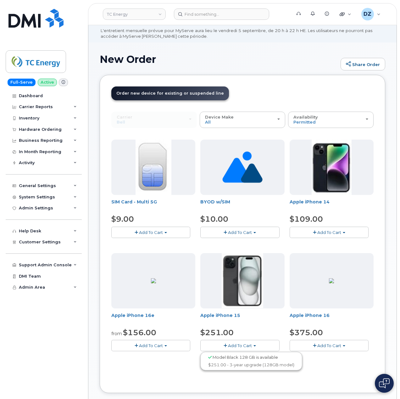
scroll to position [42, 0]
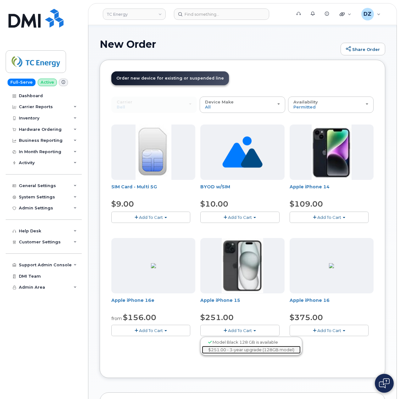
click at [238, 350] on link "$251.00 - 3-year upgrade (128GB model)" at bounding box center [251, 350] width 99 height 8
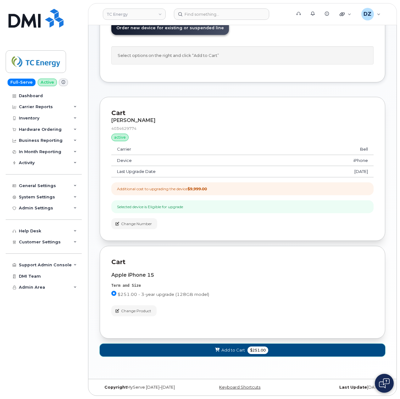
click at [229, 351] on span "Add to Cart" at bounding box center [233, 350] width 24 height 6
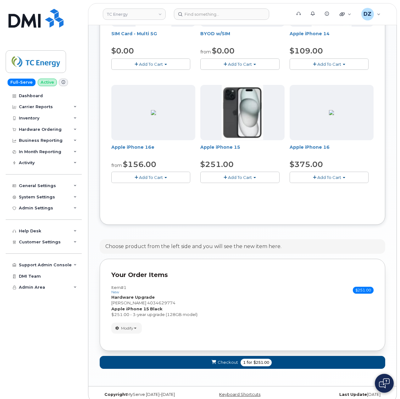
scroll to position [204, 0]
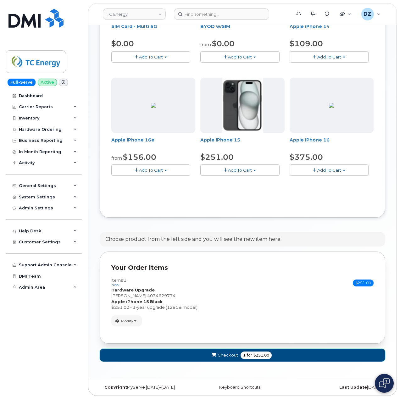
click at [243, 355] on span "1" at bounding box center [244, 355] width 3 height 6
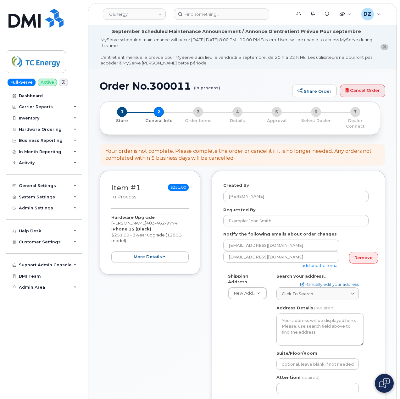
select select
click at [247, 216] on input "Requested By" at bounding box center [295, 220] width 145 height 11
paste input "SCTASK0689282"
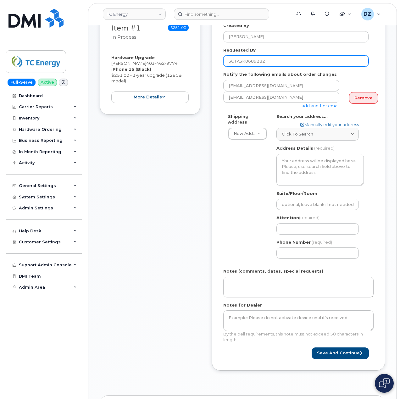
scroll to position [209, 0]
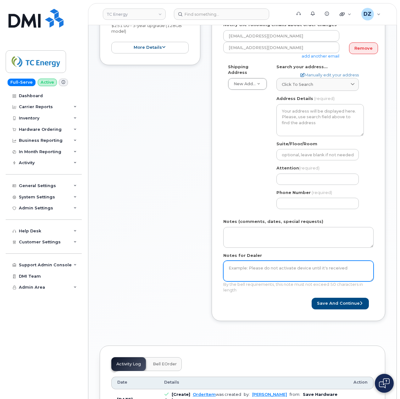
type input "SCTASK0689282"
click at [245, 266] on textarea "Notes for Dealer" at bounding box center [298, 271] width 150 height 21
paste textarea "SCTASK0689282"
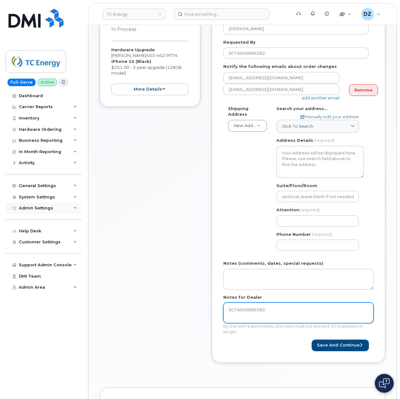
type textarea "SCTASK0689282"
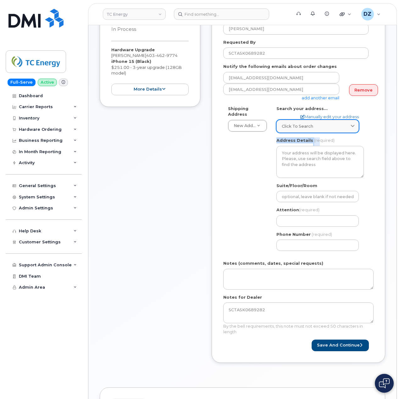
click at [316, 125] on div "AB Search your address... Manually edit your address Click to search No availab…" at bounding box center [320, 181] width 97 height 150
click at [317, 123] on div "Click to search" at bounding box center [318, 126] width 72 height 6
paste input "923 Suncastle Dr SE"
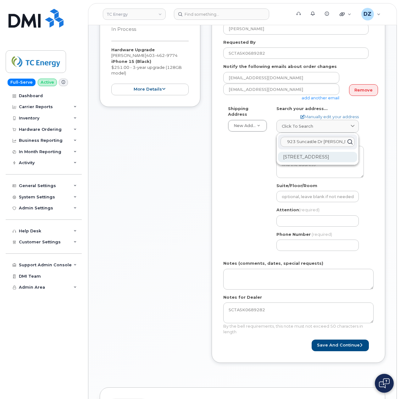
type input "923 Suncastle Dr SE"
click at [321, 155] on div "923 Suncastle Dr SE Calgary AB T2X 2M4" at bounding box center [317, 157] width 79 height 10
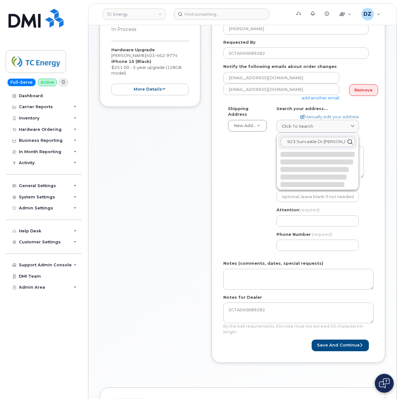
select select
type textarea "923 Suncastle Dr SE CALGARY AB T2X 2M4 CANADA"
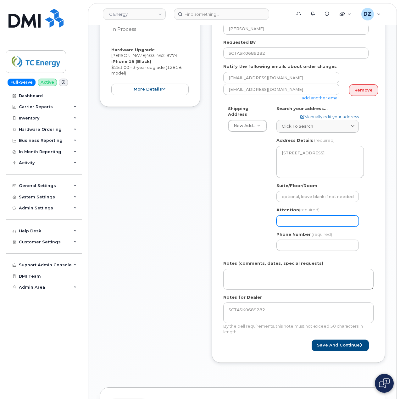
click at [296, 221] on input "Attention (required)" at bounding box center [317, 220] width 82 height 11
paste input "Val Cozodoi"
select select
type input "Val Cozodoi"
click at [307, 242] on input "Phone Number" at bounding box center [317, 245] width 82 height 11
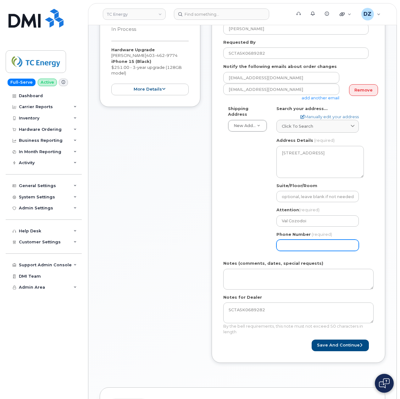
paste input "4034629774"
type input "4034629774"
select select
type input "4034629774"
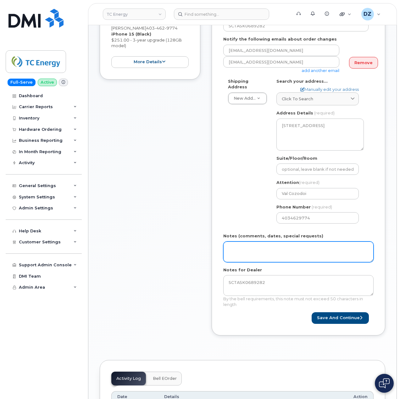
scroll to position [209, 0]
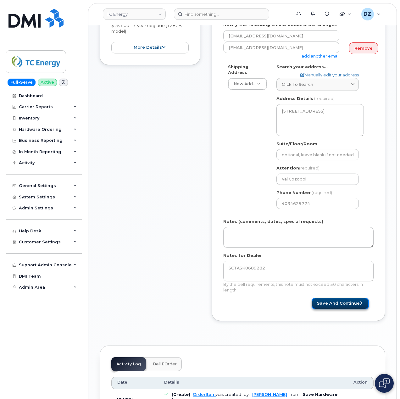
click at [330, 298] on button "Save and Continue" at bounding box center [340, 304] width 57 height 12
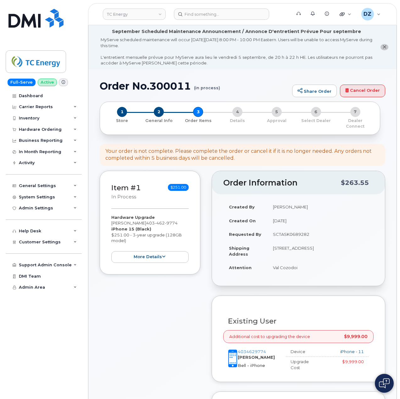
click at [116, 85] on h1 "Order No.300011 (in process)" at bounding box center [194, 85] width 189 height 11
click at [174, 85] on h1 "Order No.300011 (in process)" at bounding box center [194, 85] width 189 height 11
copy h1 "Order No.300011"
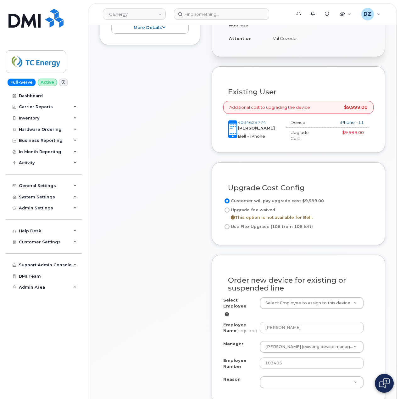
scroll to position [293, 0]
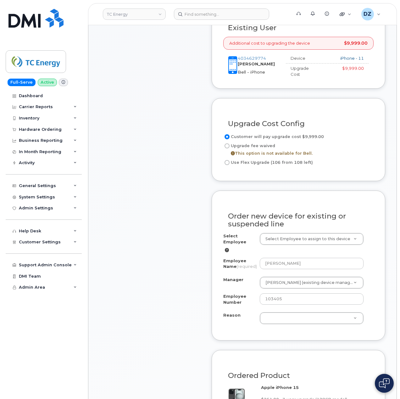
click at [227, 160] on input "Use Flex Upgrade (106 from 108 left)" at bounding box center [226, 162] width 5 height 5
radio input "true"
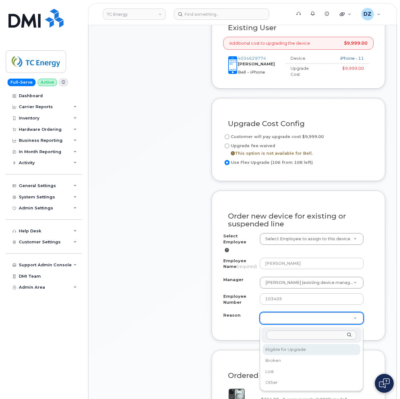
click at [295, 342] on div "Reason" at bounding box center [311, 334] width 101 height 15
select select "eligible_for_upgrade"
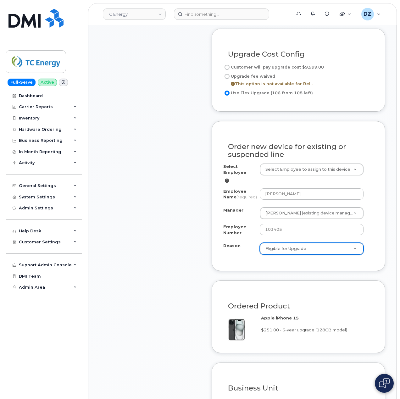
scroll to position [503, 0]
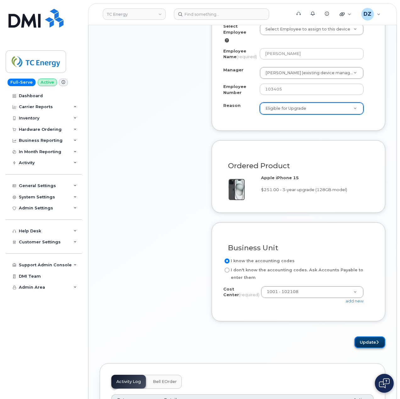
click at [373, 347] on button "Update" at bounding box center [369, 342] width 31 height 12
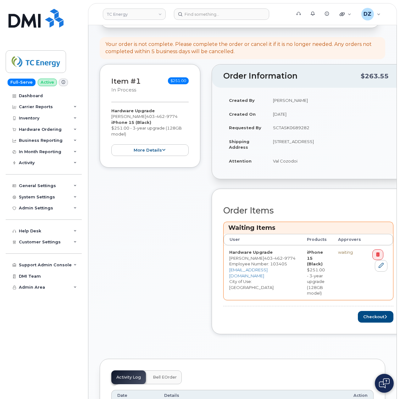
scroll to position [168, 0]
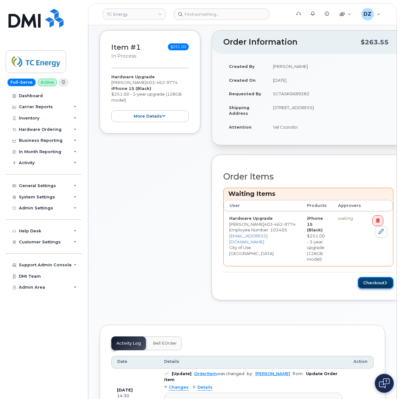
click at [358, 278] on button "Checkout" at bounding box center [376, 283] width 36 height 12
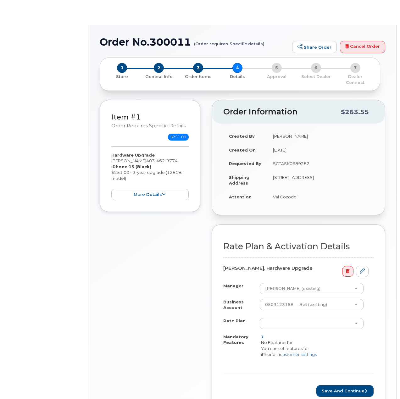
select select "Smartshare Plus 90/10GB"
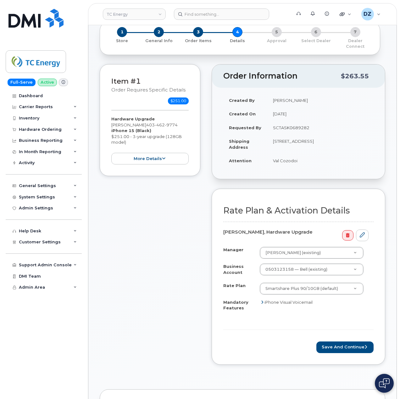
scroll to position [126, 0]
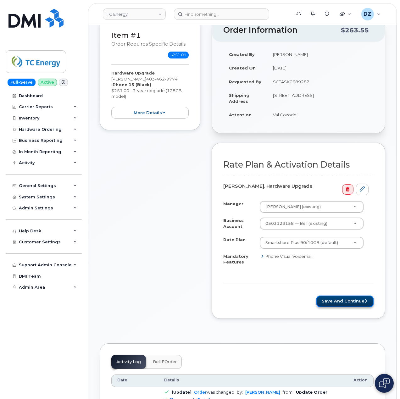
click at [336, 300] on button "Save and Continue" at bounding box center [344, 301] width 57 height 12
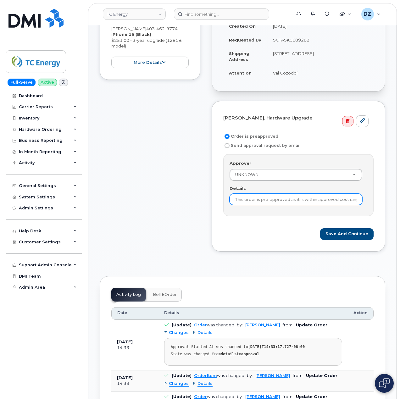
scroll to position [42, 0]
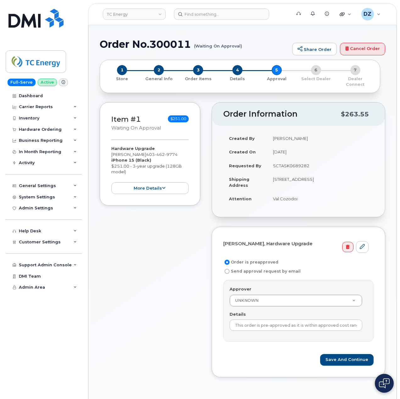
click at [286, 159] on td "SCTASK0689282" at bounding box center [320, 166] width 106 height 14
copy td "SCTASK0689282"
click at [290, 319] on input "This order is pre-approved as it is within approved cost range." at bounding box center [295, 324] width 133 height 11
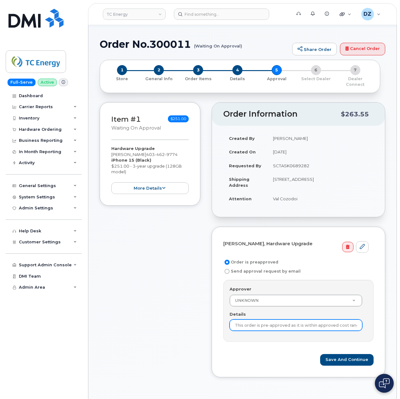
click at [290, 319] on input "This order is pre-approved as it is within approved cost range." at bounding box center [295, 324] width 133 height 11
paste input "SCTASK0689282"
type input "SCTASK0689282"
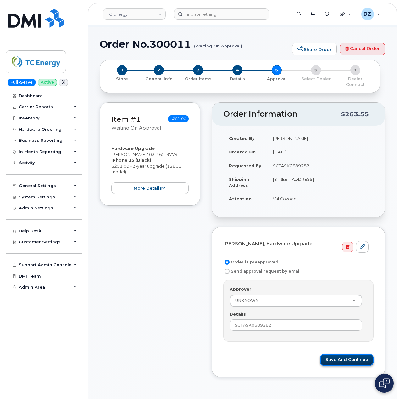
click at [349, 354] on button "Save and Continue" at bounding box center [346, 360] width 53 height 12
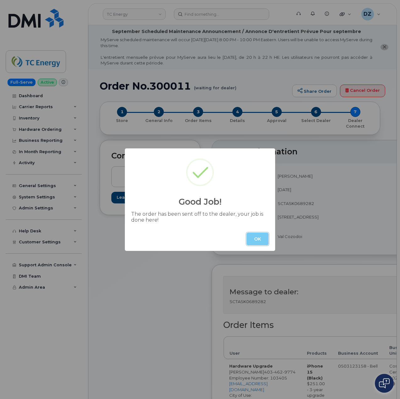
click at [258, 238] on button "OK" at bounding box center [257, 239] width 22 height 13
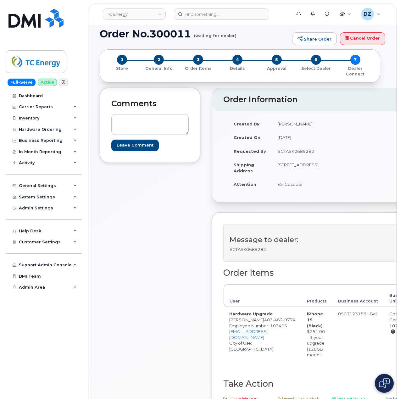
scroll to position [209, 0]
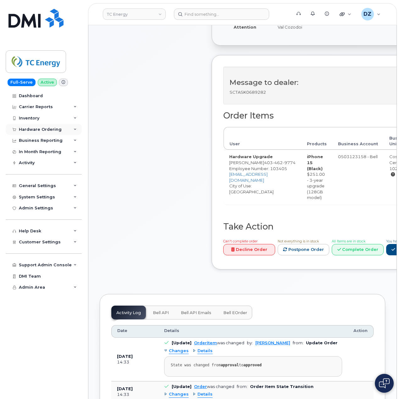
click at [48, 128] on div "Hardware Ordering" at bounding box center [40, 129] width 43 height 5
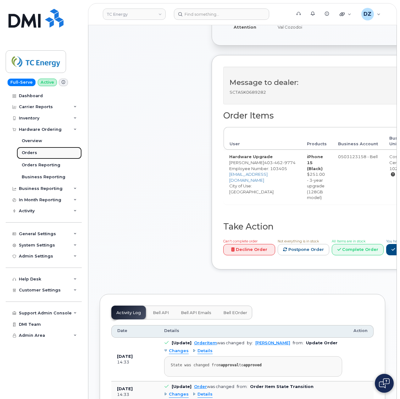
click at [52, 150] on link "Orders" at bounding box center [49, 153] width 65 height 12
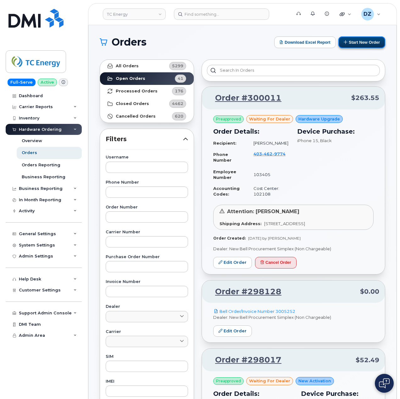
click at [360, 40] on button "Start New Order" at bounding box center [361, 42] width 47 height 12
